Goal: Task Accomplishment & Management: Use online tool/utility

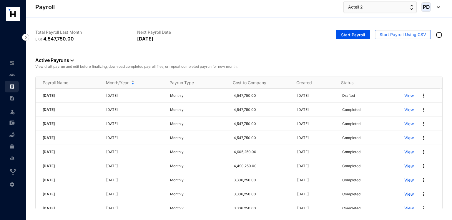
click at [404, 94] on p "View" at bounding box center [408, 96] width 9 height 6
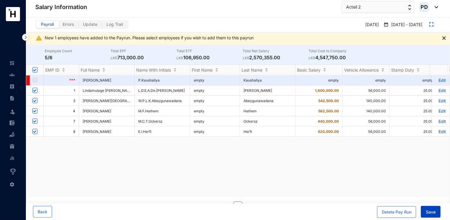
click at [431, 213] on span "Save" at bounding box center [431, 213] width 10 height 6
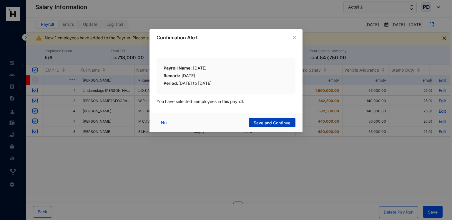
click at [275, 124] on span "Save and Continue" at bounding box center [271, 123] width 37 height 6
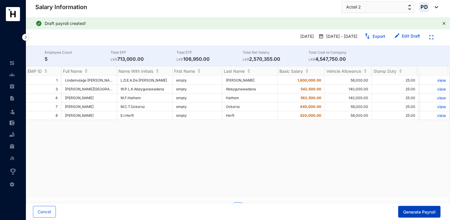
click at [405, 209] on button "Generate Payroll" at bounding box center [419, 212] width 42 height 12
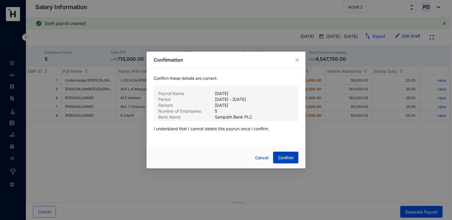
click at [277, 153] on button "Confirm" at bounding box center [285, 158] width 25 height 12
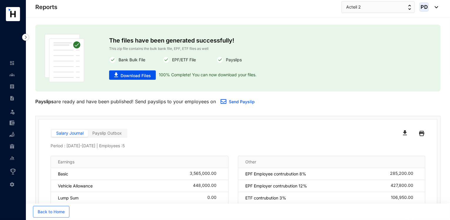
click at [143, 80] on div "The files have been generated successfully! This zip file contains the bulk ban…" at bounding box center [238, 58] width 258 height 48
click at [138, 77] on span "Download Files" at bounding box center [136, 76] width 30 height 6
click at [364, 10] on button "Acteil 2" at bounding box center [377, 7] width 73 height 12
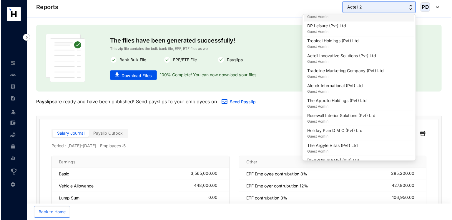
scroll to position [349, 0]
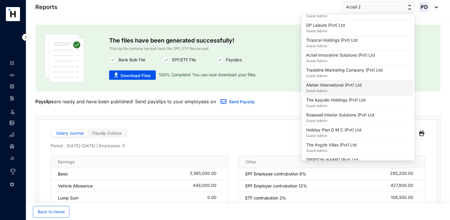
click at [337, 82] on p "Aletek International (Pvt) Ltd" at bounding box center [334, 85] width 56 height 6
